Goal: Information Seeking & Learning: Learn about a topic

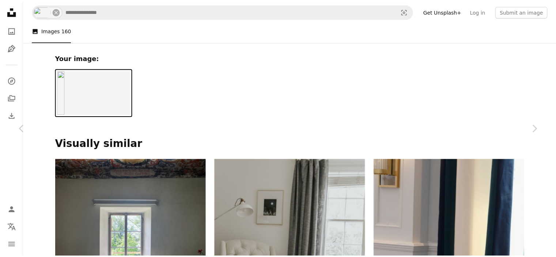
scroll to position [293, 0]
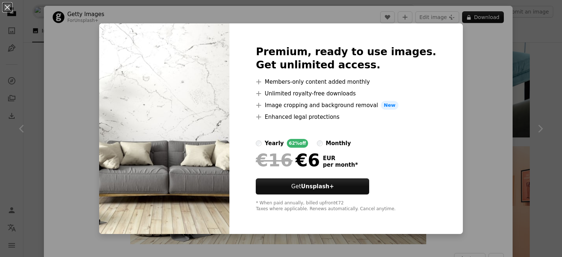
click at [480, 108] on div "An X shape Premium, ready to use images. Get unlimited access. A plus sign Memb…" at bounding box center [281, 128] width 562 height 257
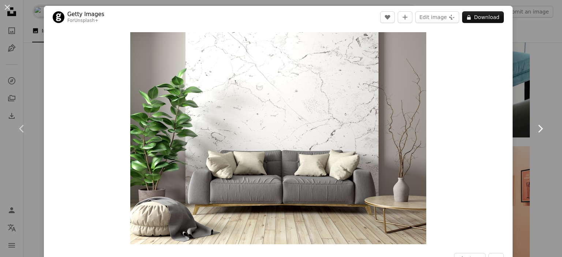
click at [533, 99] on link "Chevron right" at bounding box center [540, 129] width 44 height 70
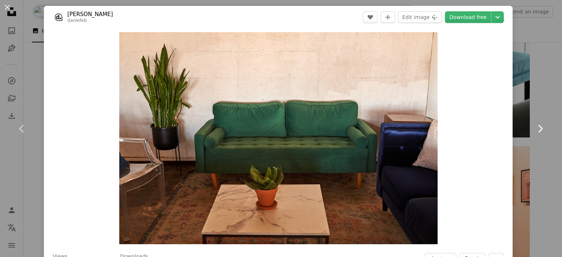
click at [533, 99] on link "Chevron right" at bounding box center [540, 129] width 44 height 70
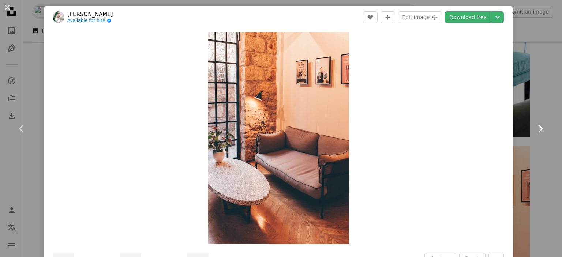
click at [533, 99] on link "Chevron right" at bounding box center [540, 129] width 44 height 70
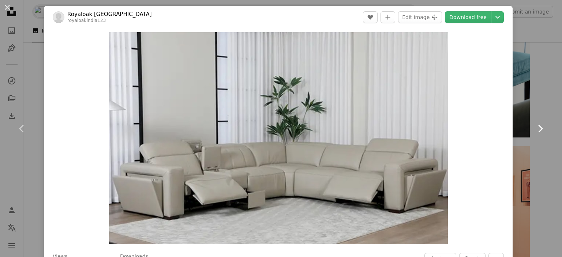
click at [536, 126] on icon "Chevron right" at bounding box center [540, 129] width 12 height 12
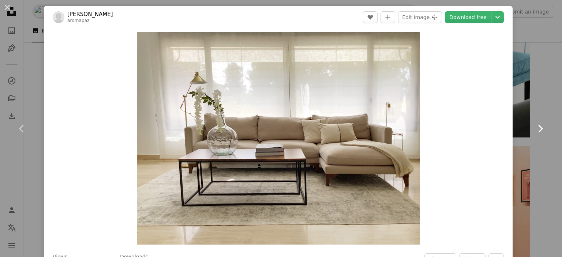
click at [536, 125] on icon "Chevron right" at bounding box center [540, 129] width 12 height 12
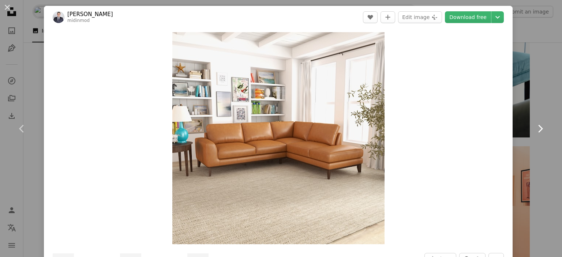
click at [536, 125] on icon "Chevron right" at bounding box center [540, 129] width 12 height 12
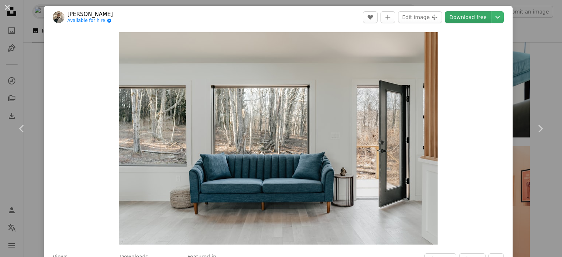
click at [476, 17] on link "Download free" at bounding box center [468, 17] width 46 height 12
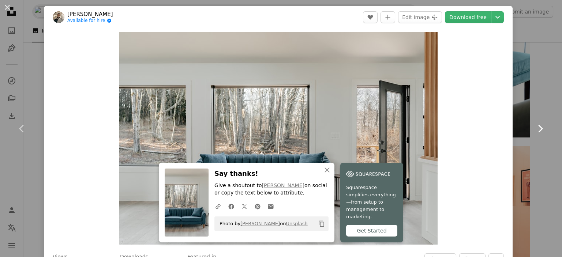
click at [535, 129] on icon "Chevron right" at bounding box center [540, 129] width 12 height 12
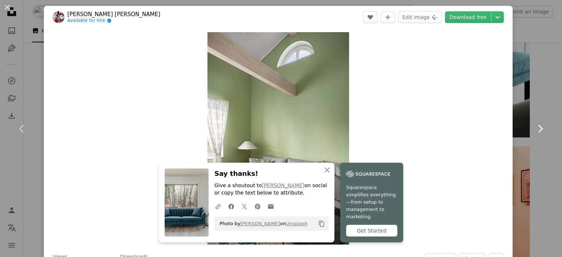
click at [535, 129] on icon "Chevron right" at bounding box center [540, 129] width 12 height 12
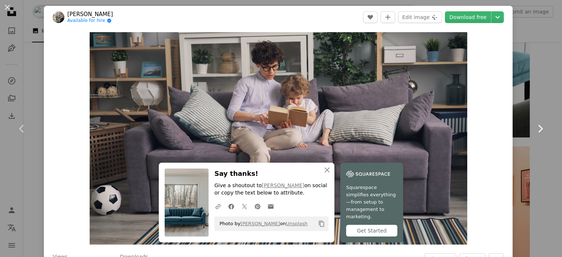
click at [538, 129] on icon at bounding box center [540, 129] width 5 height 8
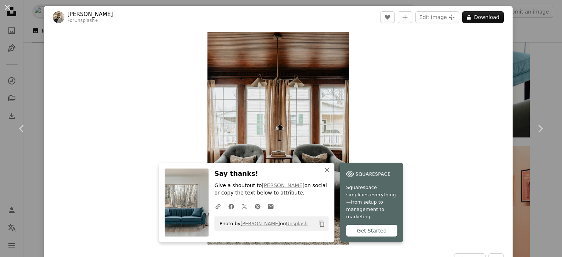
click at [325, 174] on icon "An X shape" at bounding box center [327, 170] width 9 height 9
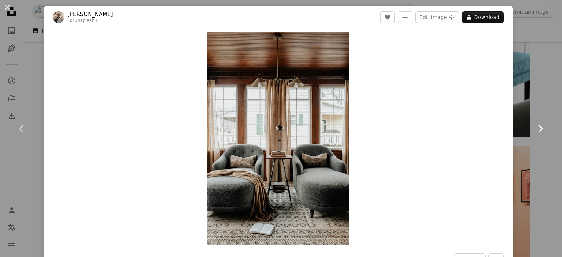
click at [537, 126] on icon "Chevron right" at bounding box center [540, 129] width 12 height 12
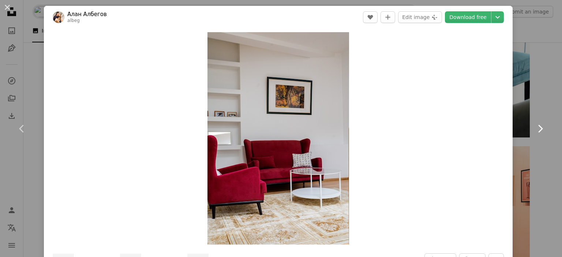
click at [537, 126] on icon "Chevron right" at bounding box center [540, 129] width 12 height 12
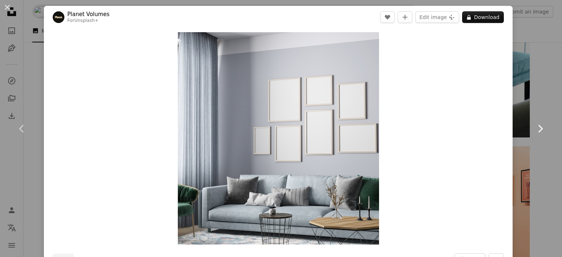
click at [537, 126] on icon "Chevron right" at bounding box center [540, 129] width 12 height 12
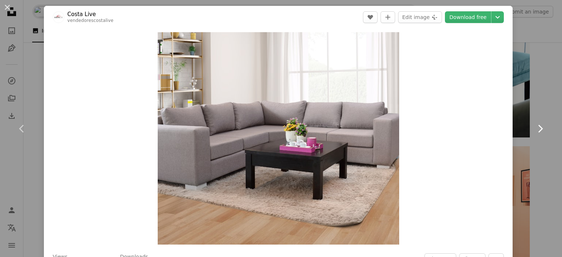
click at [537, 126] on icon "Chevron right" at bounding box center [540, 129] width 12 height 12
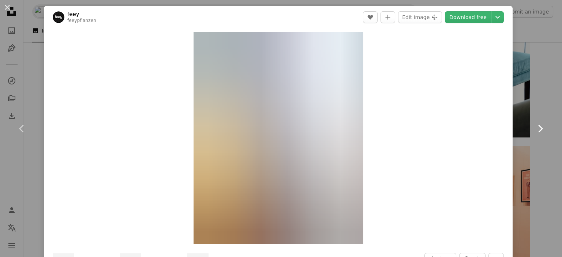
click at [537, 126] on icon "Chevron right" at bounding box center [540, 129] width 12 height 12
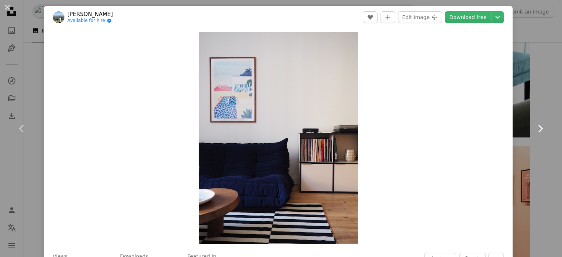
click at [537, 126] on icon "Chevron right" at bounding box center [540, 129] width 12 height 12
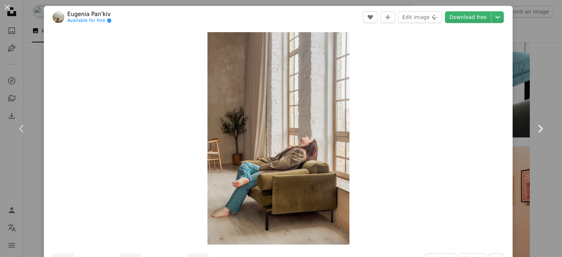
click at [537, 126] on icon "Chevron right" at bounding box center [540, 129] width 12 height 12
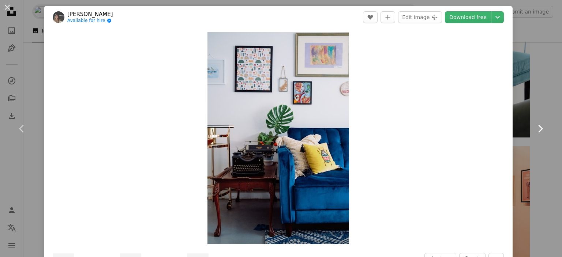
click at [537, 126] on icon "Chevron right" at bounding box center [540, 129] width 12 height 12
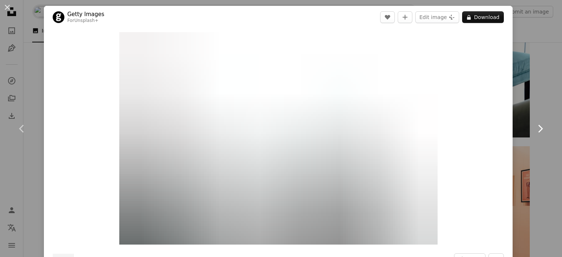
click at [537, 126] on icon "Chevron right" at bounding box center [540, 129] width 12 height 12
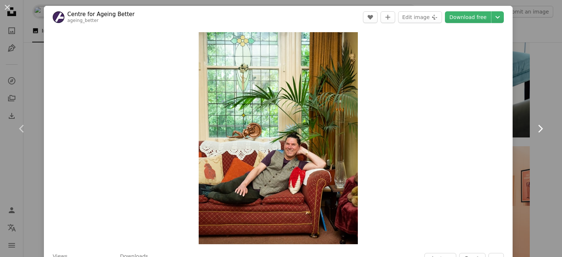
click at [537, 126] on icon "Chevron right" at bounding box center [540, 129] width 12 height 12
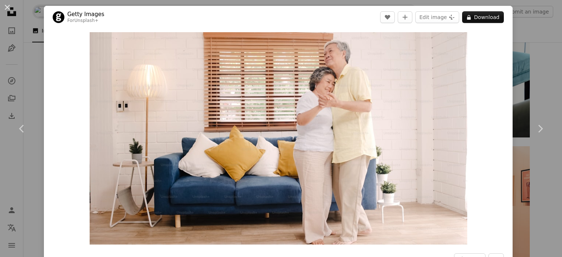
click at [540, 70] on div "An X shape Chevron left Chevron right Getty Images For Unsplash+ A heart A plus…" at bounding box center [281, 128] width 562 height 257
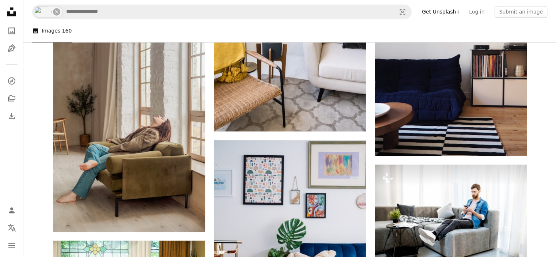
scroll to position [1134, 0]
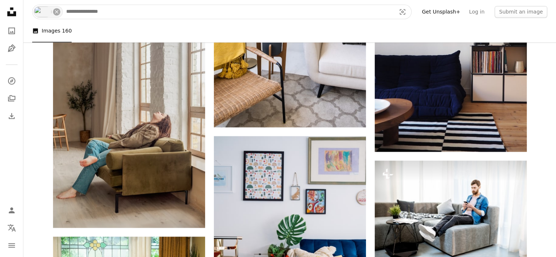
click at [226, 10] on input "Find visuals sitewide" at bounding box center [228, 12] width 331 height 14
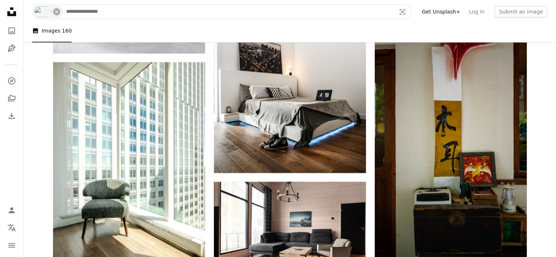
scroll to position [3327, 0]
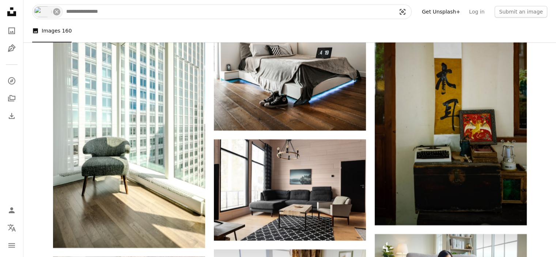
click at [406, 14] on icon "Visual search" at bounding box center [402, 11] width 5 height 5
click at [411, 12] on icon "Visual search" at bounding box center [403, 11] width 18 height 7
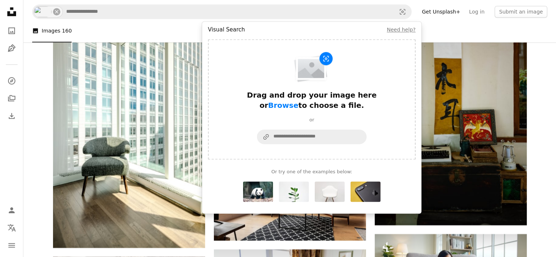
click at [323, 192] on img "Visual search form" at bounding box center [330, 191] width 30 height 20
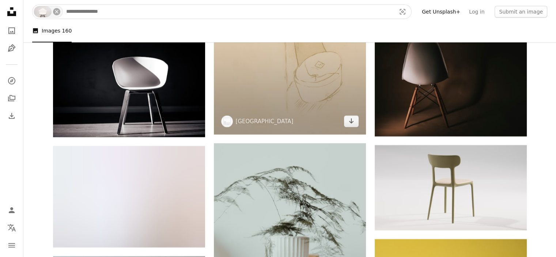
scroll to position [2669, 0]
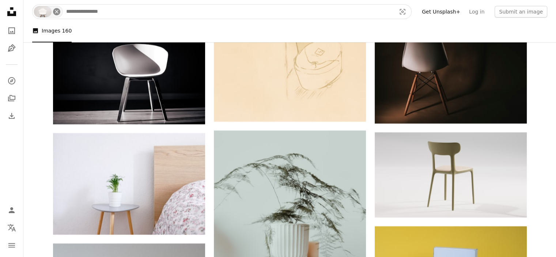
click at [55, 11] on icon "An X shape" at bounding box center [57, 12] width 6 height 6
type input "**********"
click button "A magnifying glass" at bounding box center [39, 12] width 12 height 14
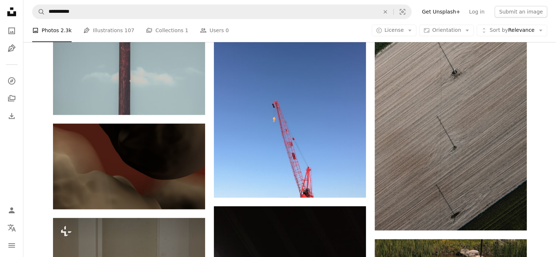
scroll to position [878, 0]
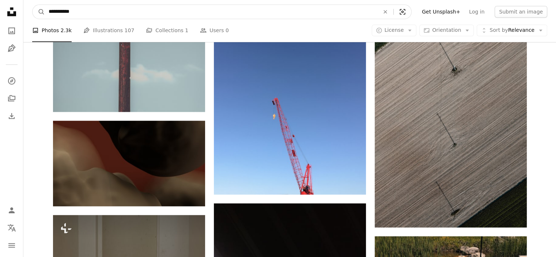
click at [411, 12] on icon "Visual search" at bounding box center [403, 11] width 18 height 7
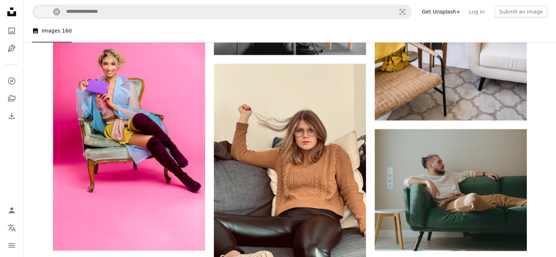
scroll to position [3803, 0]
